Goal: Transaction & Acquisition: Purchase product/service

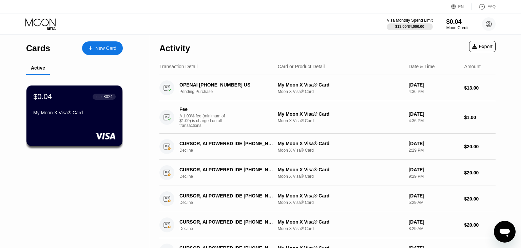
click at [98, 104] on div "$0.04 ● ● ● ● 8024 My Moon X Visa® Card" at bounding box center [74, 105] width 82 height 26
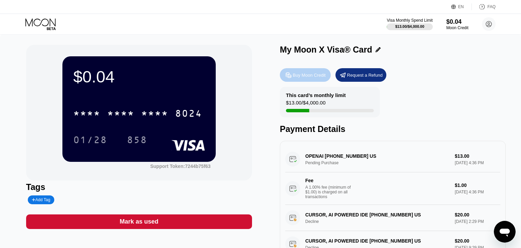
click at [314, 74] on div "Buy Moon Credit" at bounding box center [309, 75] width 33 height 6
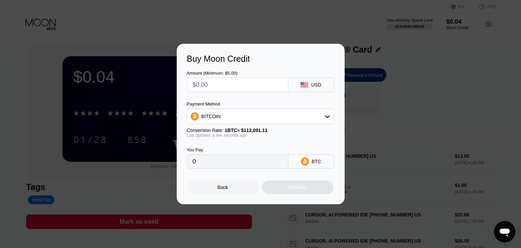
click at [233, 117] on div "BITCOIN" at bounding box center [260, 117] width 146 height 14
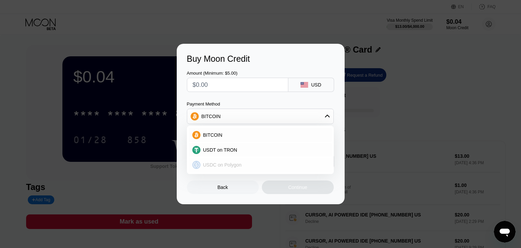
click at [228, 166] on span "USDC on Polygon" at bounding box center [222, 164] width 39 height 5
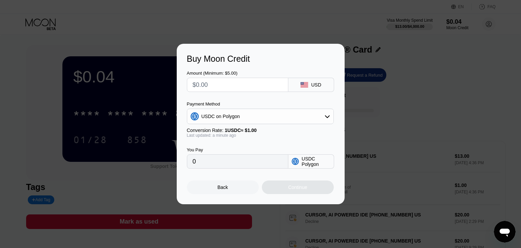
click at [228, 166] on input "0" at bounding box center [238, 162] width 90 height 14
